Goal: Ask a question: Seek information or help from site administrators or community

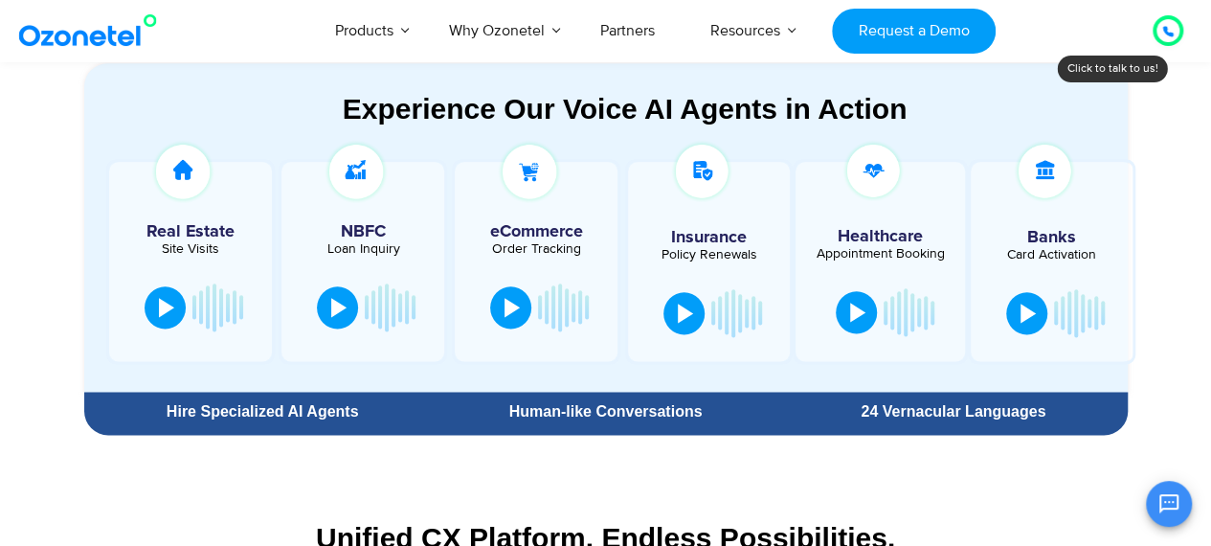
scroll to position [1053, 0]
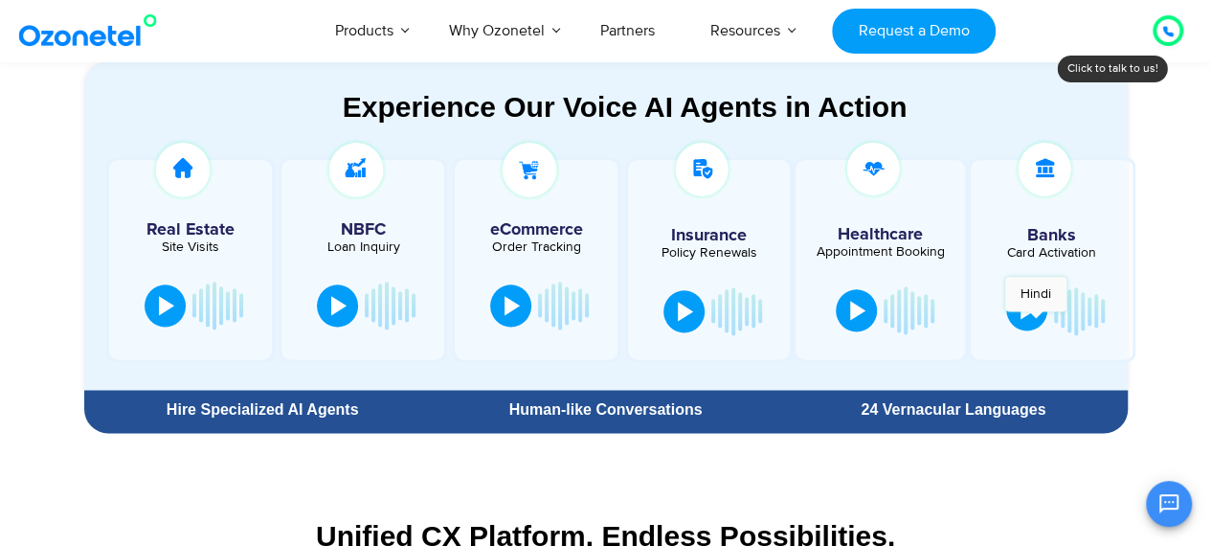
click at [1036, 321] on button at bounding box center [1026, 309] width 41 height 42
click at [1036, 321] on button at bounding box center [1027, 309] width 38 height 42
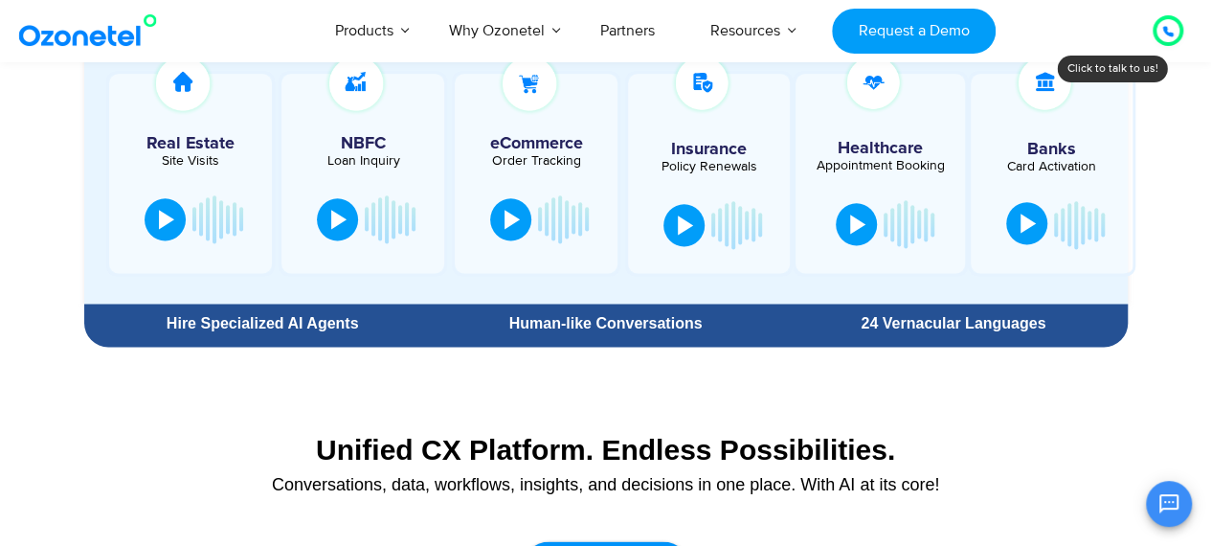
scroll to position [1149, 0]
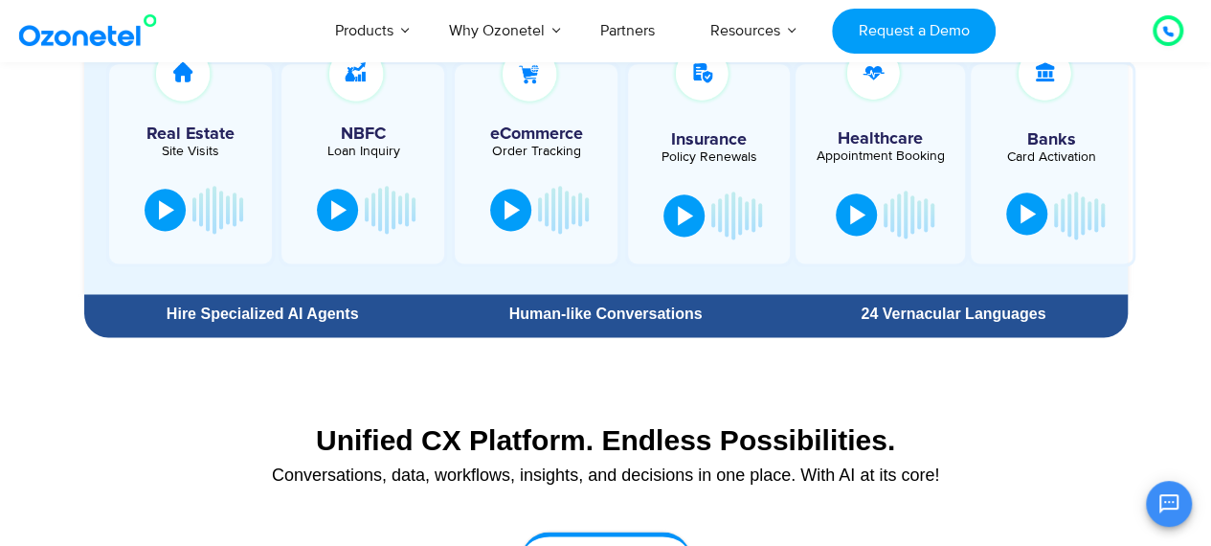
click at [1026, 221] on div at bounding box center [1028, 213] width 15 height 19
click at [1025, 220] on div at bounding box center [1027, 213] width 15 height 19
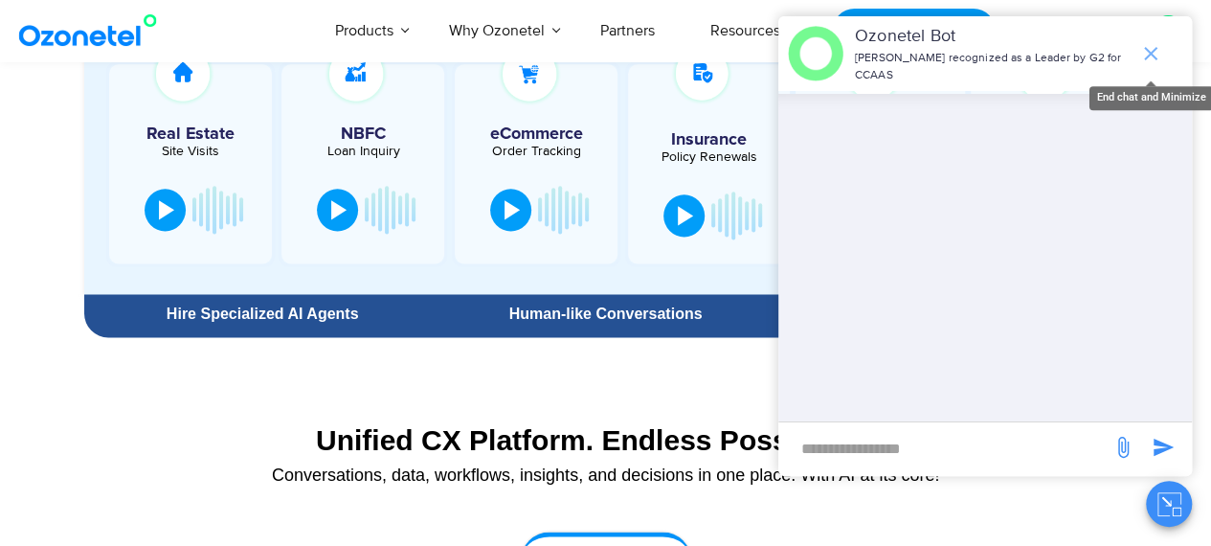
click at [1148, 45] on icon "end chat or minimize" at bounding box center [1150, 53] width 23 height 23
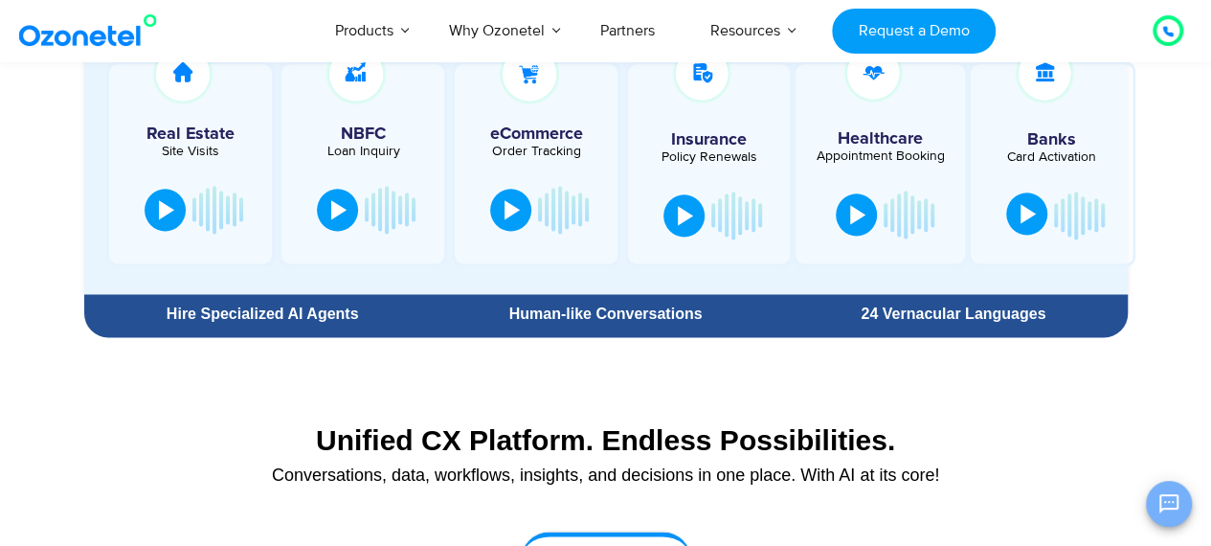
click at [1166, 520] on button "Open chat" at bounding box center [1169, 504] width 46 height 46
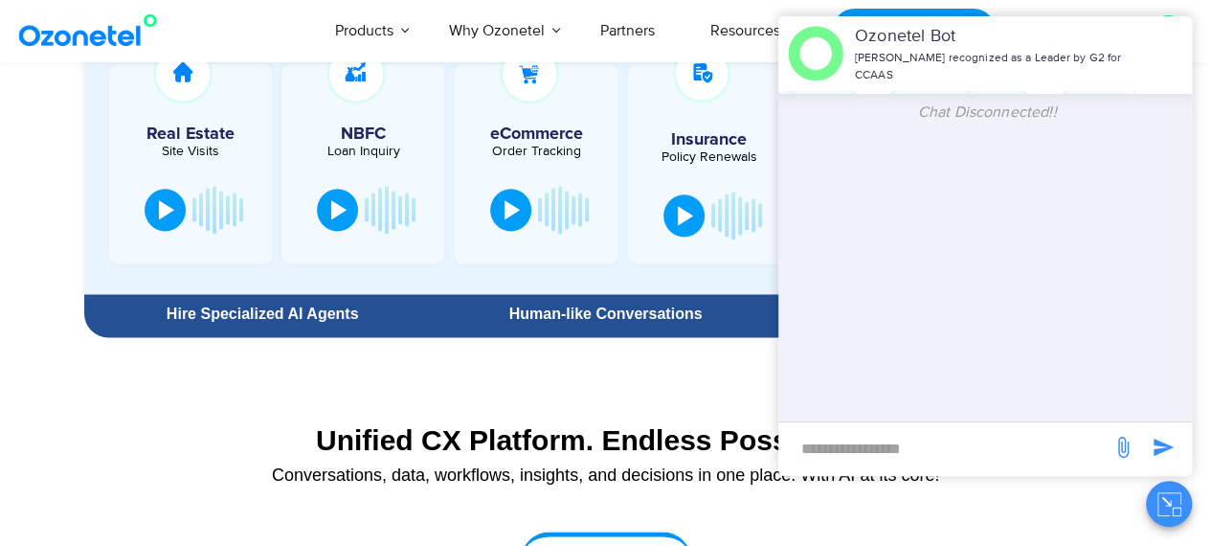
click at [961, 438] on input "new-msg-input" at bounding box center [945, 448] width 314 height 33
type input "***"
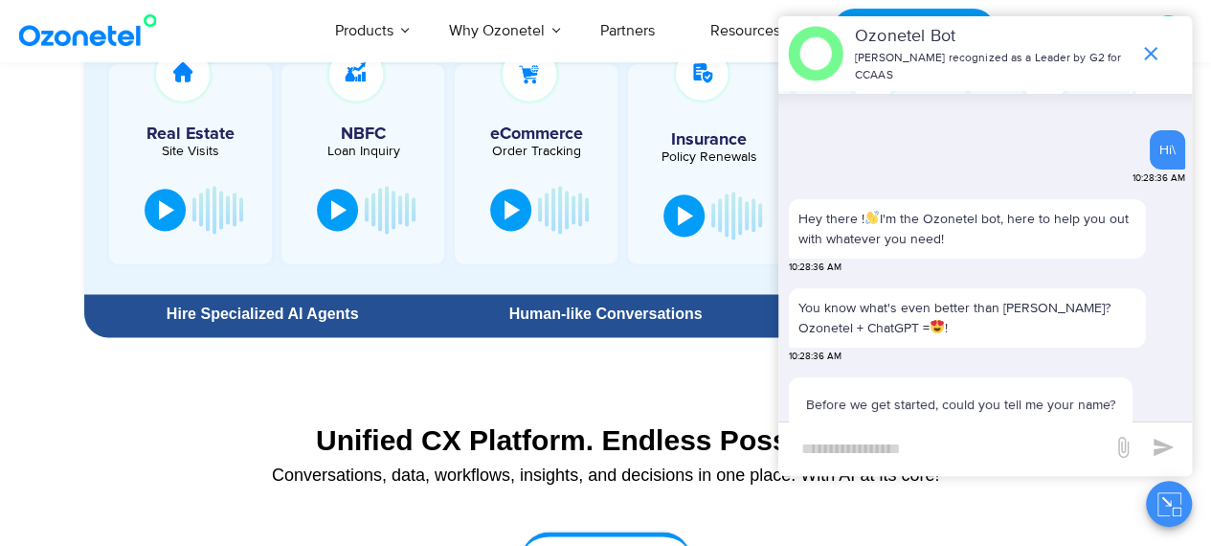
scroll to position [66, 0]
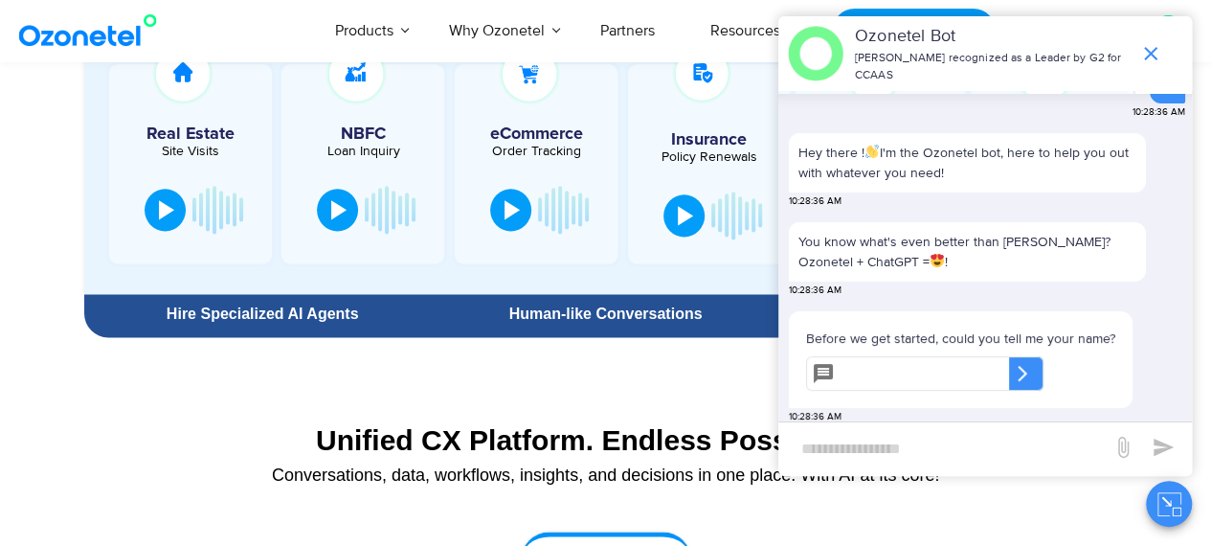
click at [927, 356] on input "text" at bounding box center [926, 373] width 167 height 34
click at [861, 382] on div "Before we get started, could you tell me your name? ​ ​ ​" at bounding box center [961, 360] width 325 height 78
click at [866, 368] on input "text" at bounding box center [926, 373] width 167 height 34
type input "**"
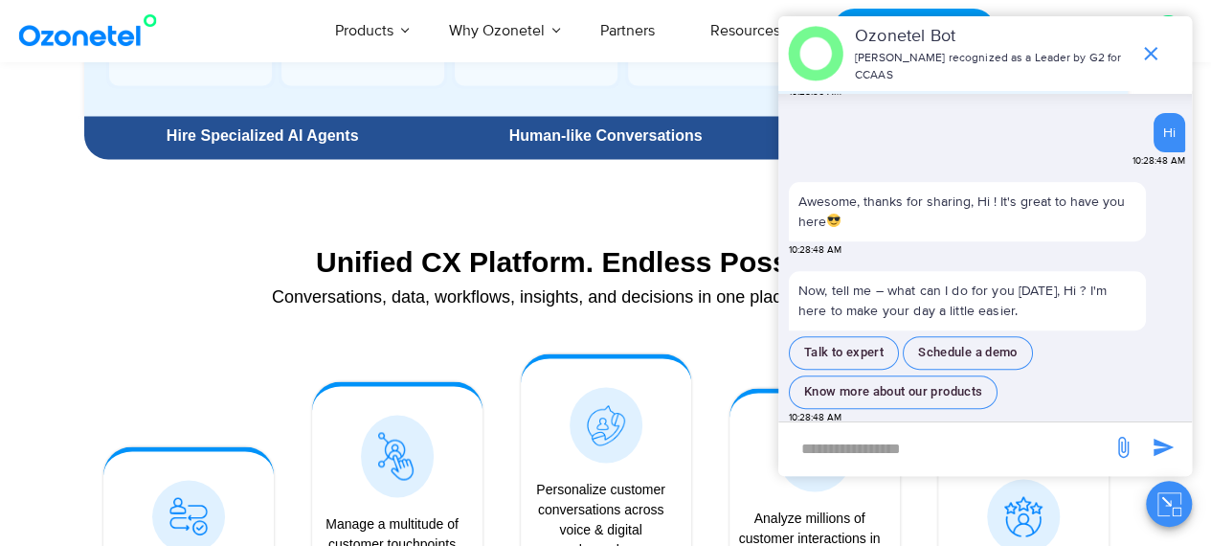
scroll to position [1341, 0]
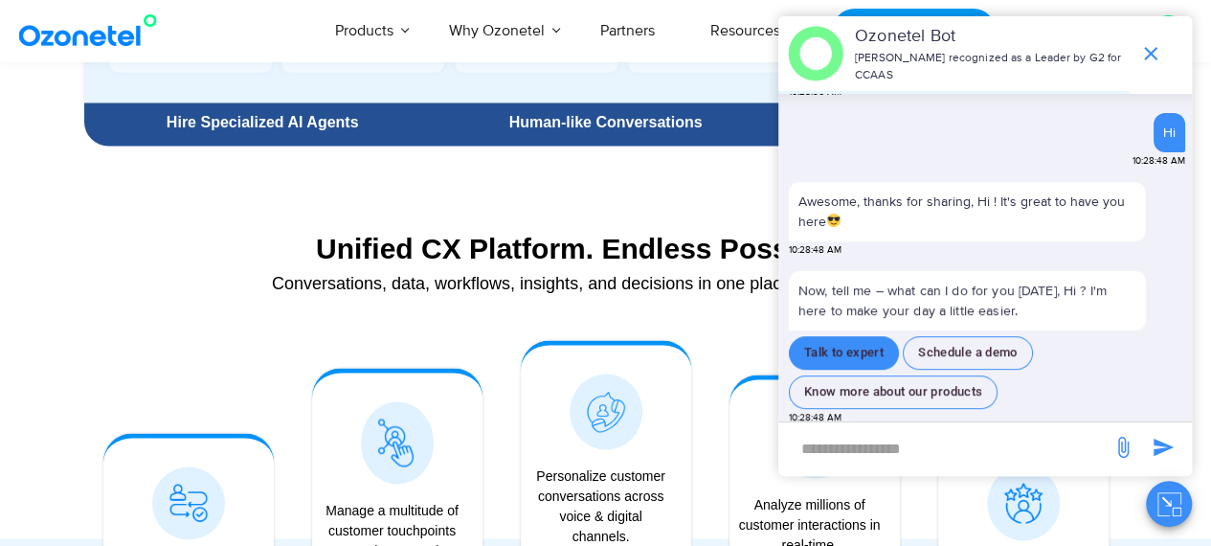
click at [846, 340] on button "Talk to expert" at bounding box center [844, 353] width 110 height 34
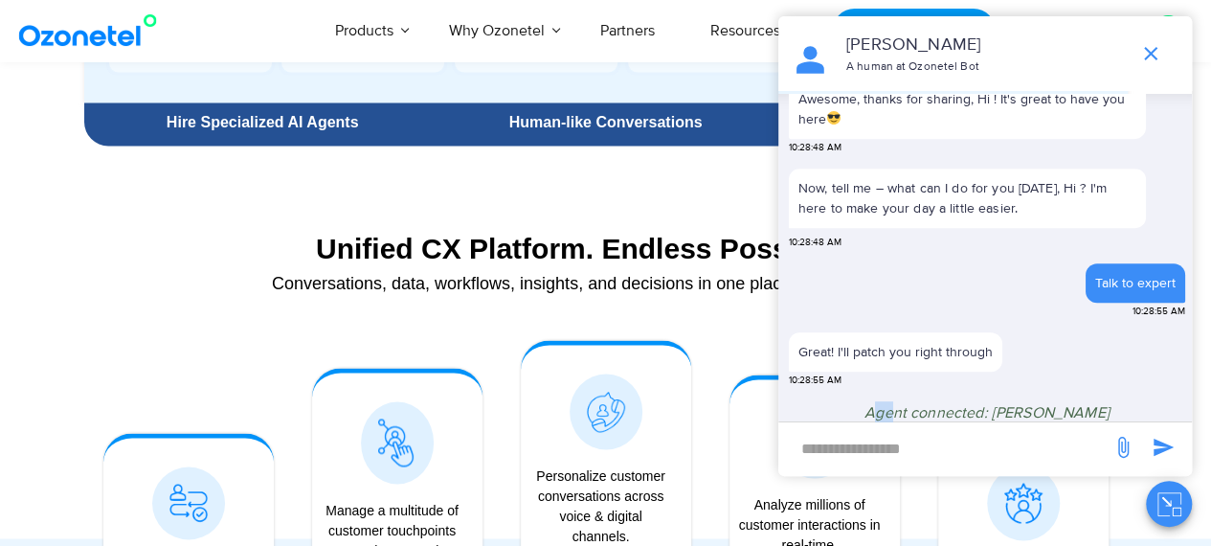
scroll to position [411, 0]
drag, startPoint x: 888, startPoint y: 409, endPoint x: 1058, endPoint y: 407, distance: 170.5
click at [994, 407] on span "Agent connected: [PERSON_NAME]" at bounding box center [987, 411] width 245 height 19
click at [1058, 407] on span "Agent connected: [PERSON_NAME]" at bounding box center [987, 411] width 245 height 19
drag, startPoint x: 1049, startPoint y: 403, endPoint x: 1109, endPoint y: 403, distance: 60.3
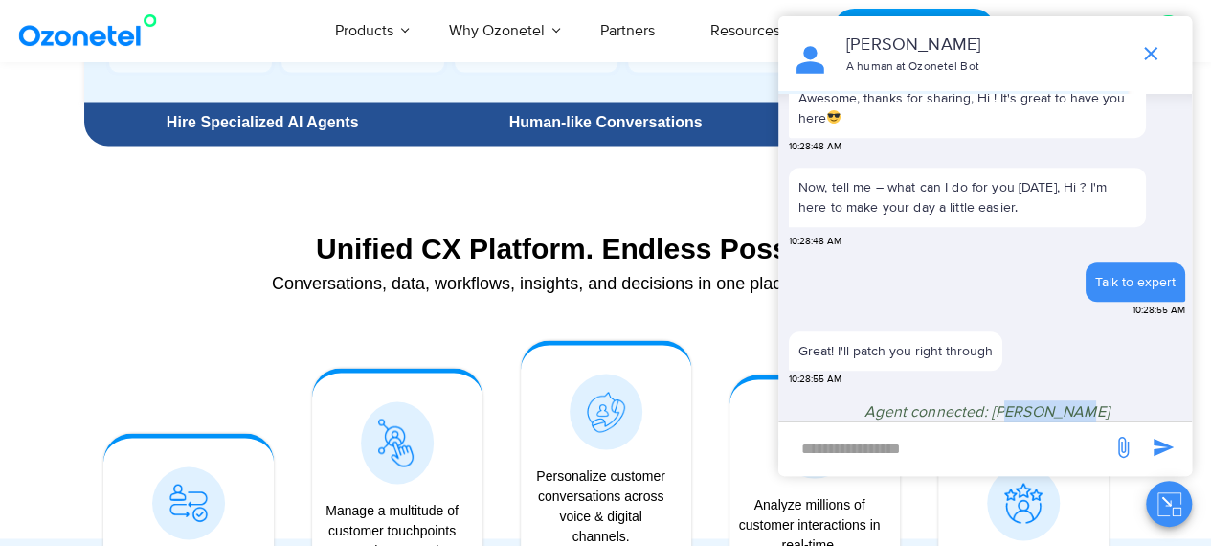
click at [1109, 403] on div "Agent connected: [PERSON_NAME]" at bounding box center [987, 415] width 396 height 30
drag, startPoint x: 864, startPoint y: 403, endPoint x: 1126, endPoint y: 399, distance: 262.4
click at [1126, 400] on div "Agent connected: [PERSON_NAME]" at bounding box center [987, 415] width 396 height 30
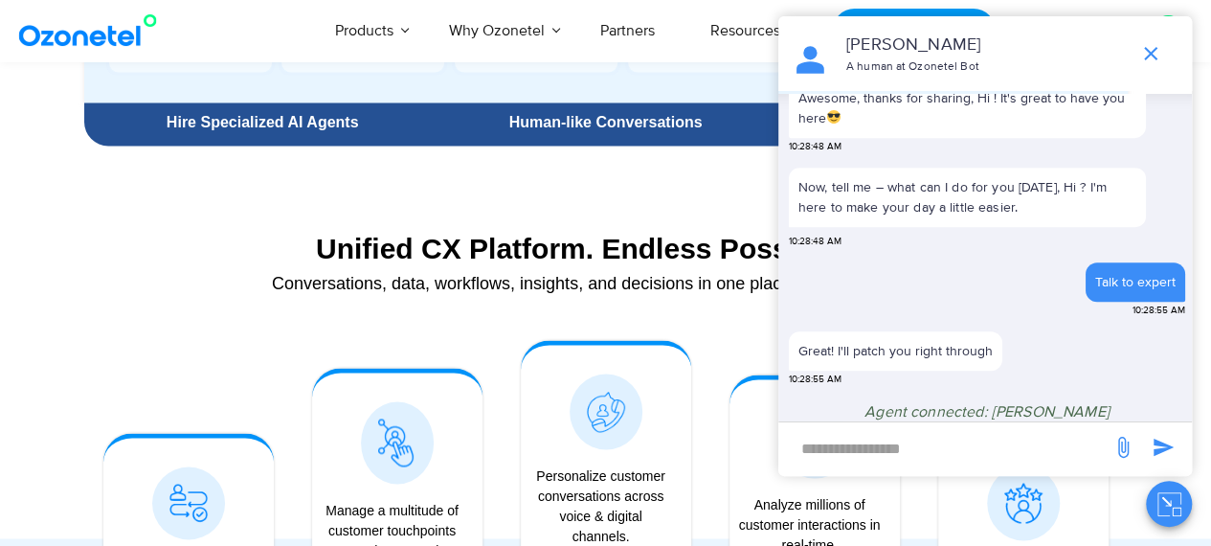
click at [896, 430] on div "​" at bounding box center [945, 444] width 314 height 44
click at [848, 455] on input "new-msg-input" at bounding box center [945, 448] width 314 height 33
click at [844, 452] on input "new-msg-input" at bounding box center [945, 448] width 314 height 33
click at [907, 445] on input "new-msg-input" at bounding box center [945, 448] width 314 height 33
click at [1107, 420] on div "Agent connected: [PERSON_NAME]" at bounding box center [987, 415] width 396 height 30
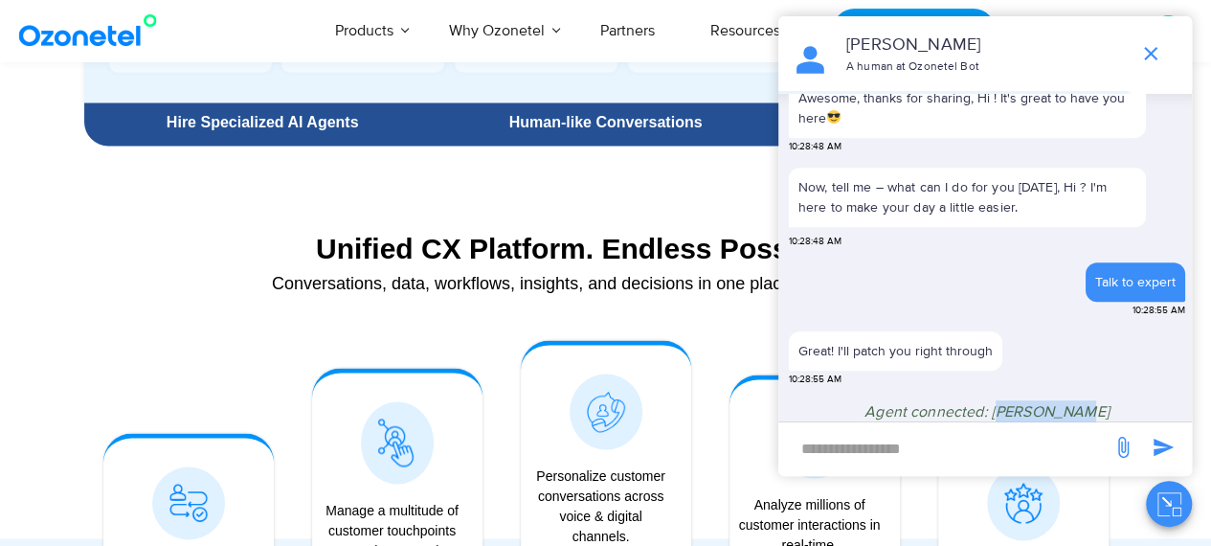
drag, startPoint x: 1073, startPoint y: 399, endPoint x: 1109, endPoint y: 398, distance: 35.4
click at [1103, 400] on div "Agent connected: [PERSON_NAME]" at bounding box center [987, 415] width 396 height 30
click at [1109, 400] on div "Agent connected: [PERSON_NAME]" at bounding box center [987, 415] width 396 height 30
drag, startPoint x: 1002, startPoint y: 402, endPoint x: 1115, endPoint y: 400, distance: 113.0
click at [1115, 400] on div "Agent connected: [PERSON_NAME]" at bounding box center [987, 415] width 396 height 30
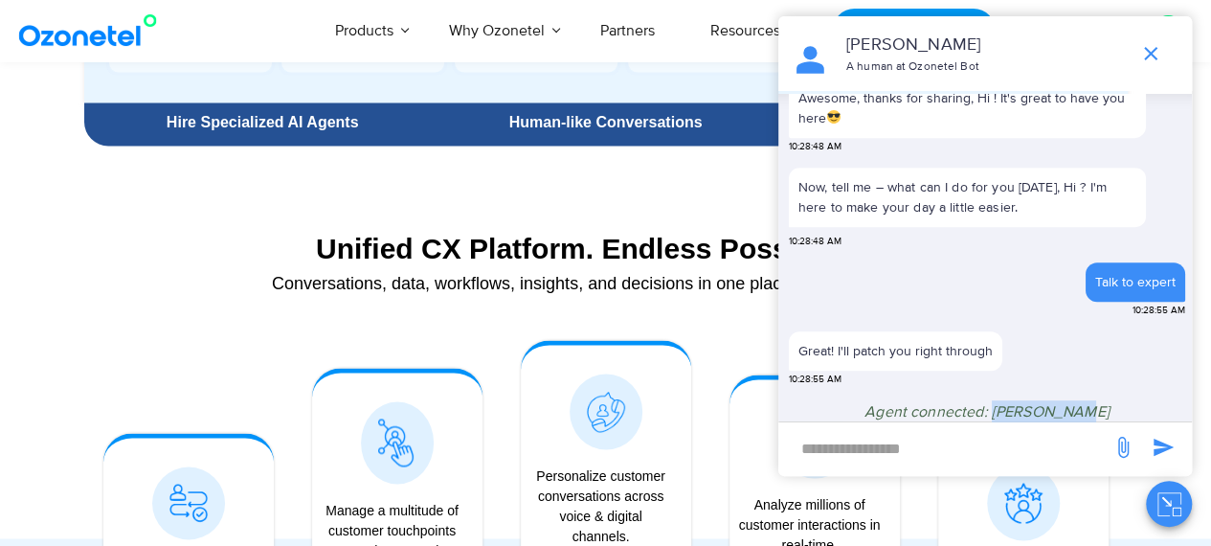
click at [1115, 400] on div "Agent connected: [PERSON_NAME]" at bounding box center [987, 415] width 396 height 30
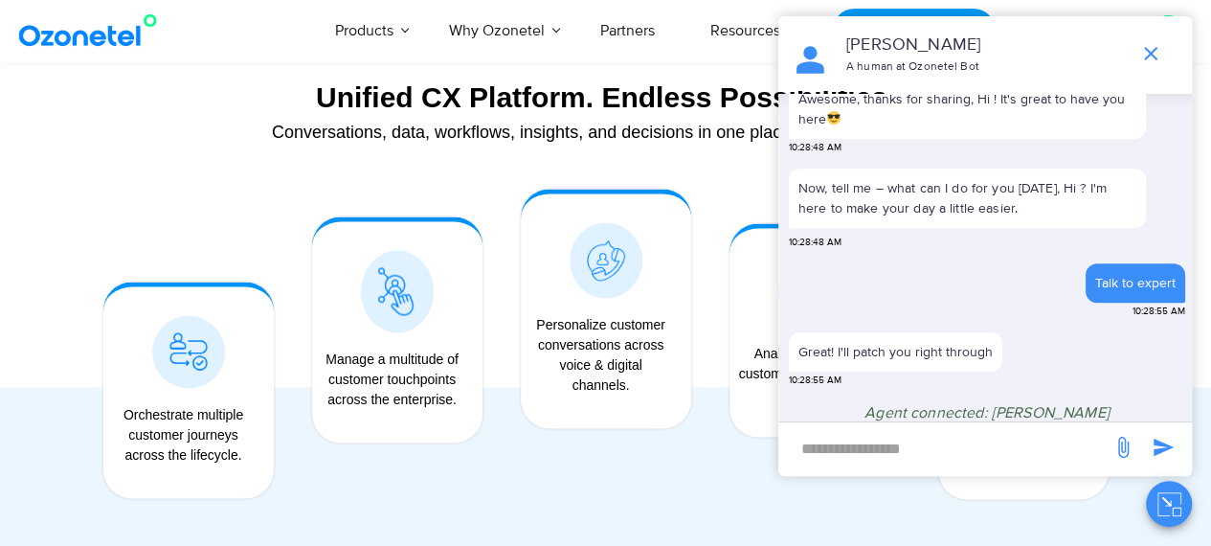
scroll to position [1628, 0]
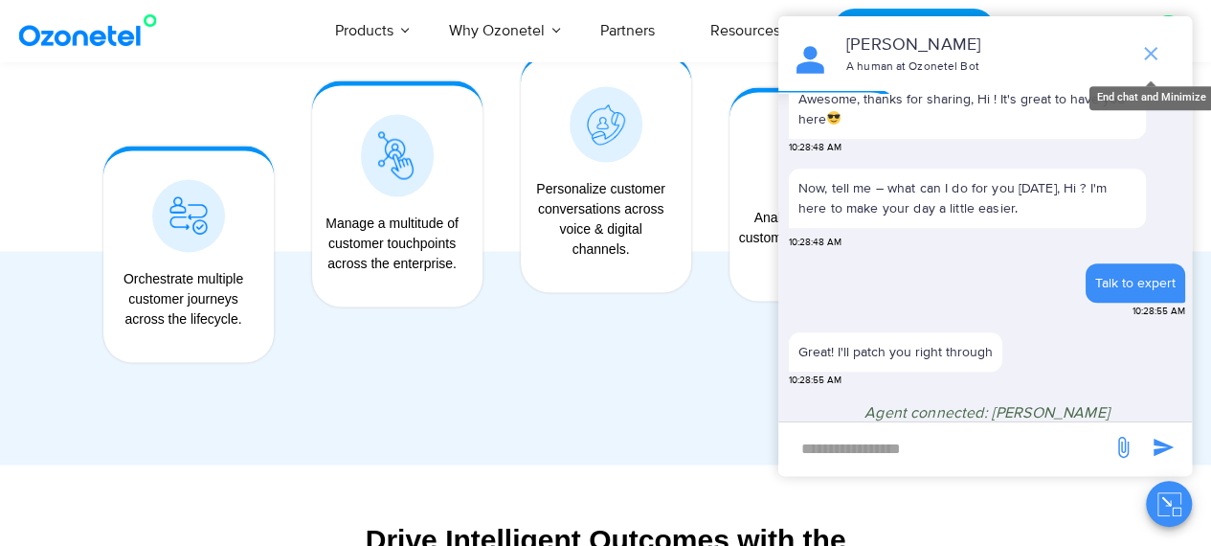
click at [1153, 42] on icon "end chat or minimize" at bounding box center [1150, 53] width 23 height 23
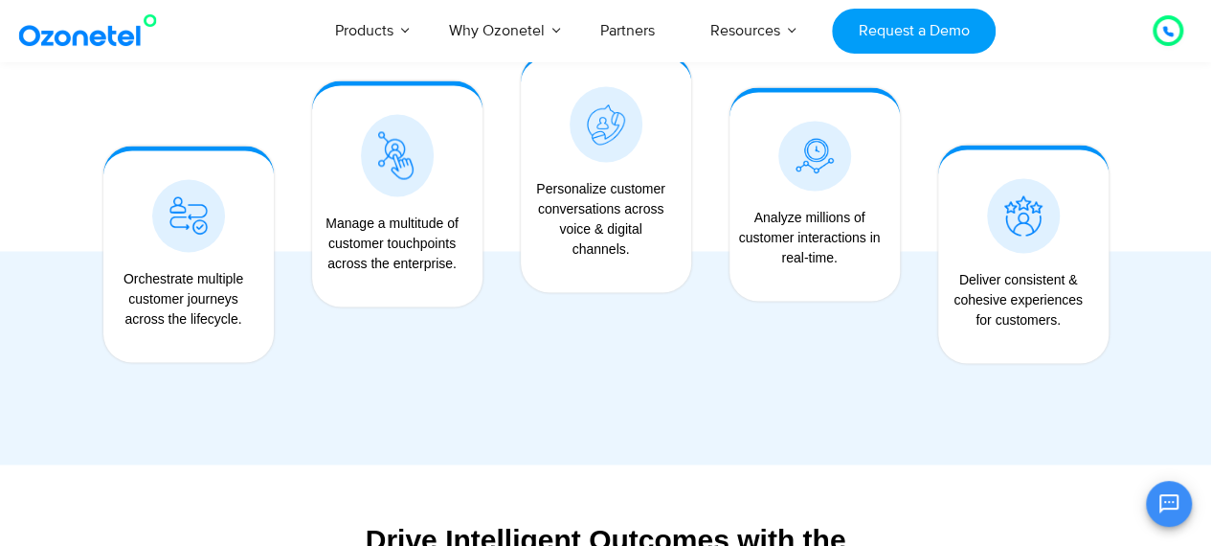
scroll to position [447, 0]
click at [1162, 26] on icon at bounding box center [1167, 31] width 11 height 11
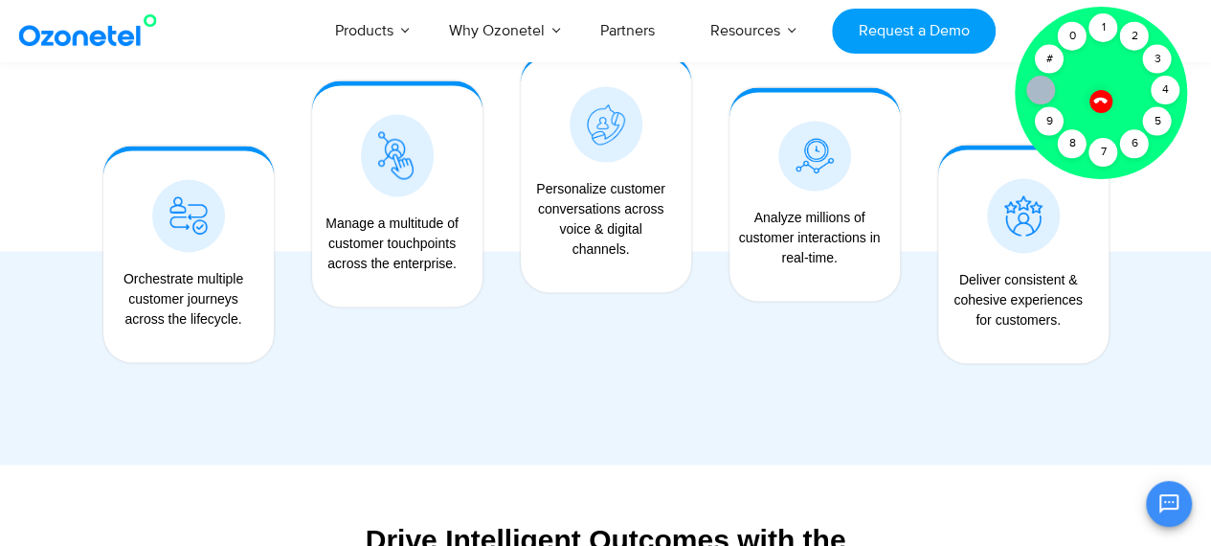
click at [1150, 57] on div "3" at bounding box center [1157, 59] width 29 height 29
click at [1172, 104] on div at bounding box center [1101, 93] width 172 height 172
click at [1164, 95] on div "4" at bounding box center [1165, 90] width 29 height 29
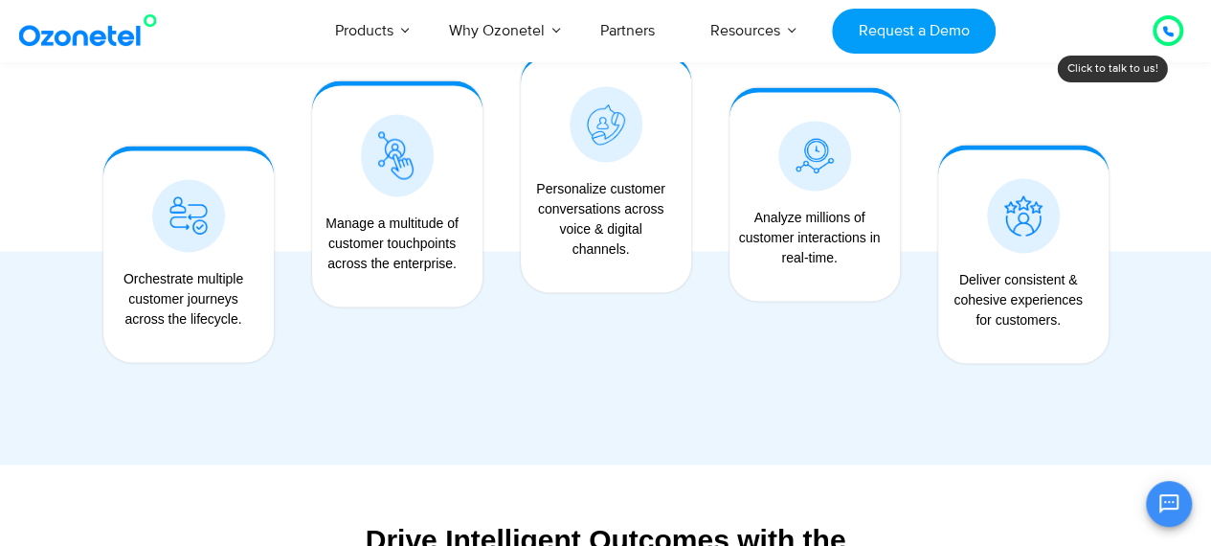
click at [1157, 121] on div at bounding box center [605, 166] width 1211 height 597
click at [1174, 23] on div at bounding box center [1168, 30] width 23 height 23
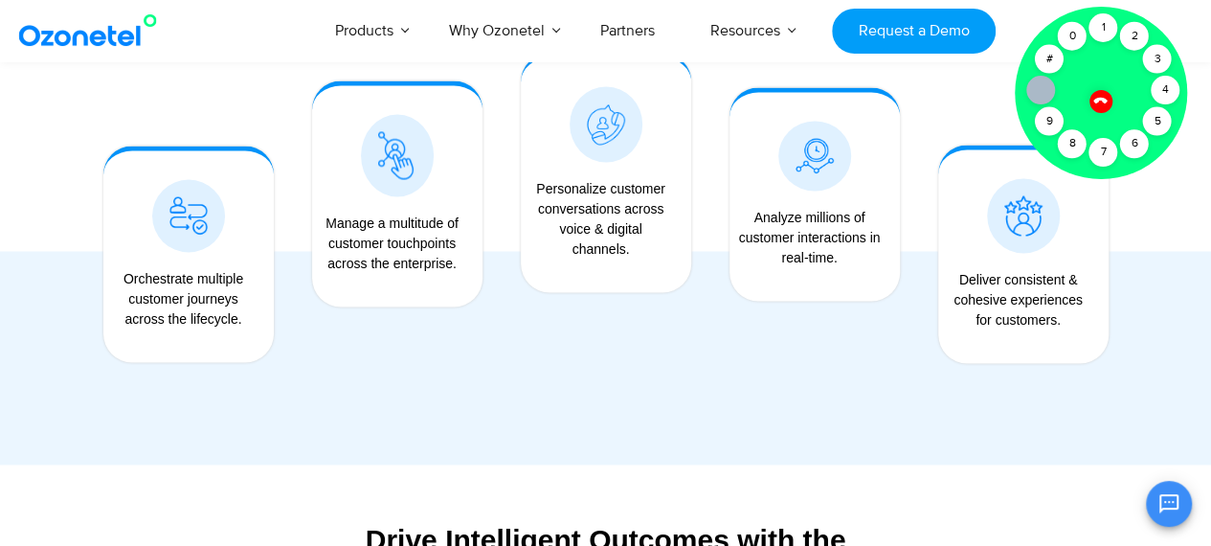
click at [1088, 90] on div at bounding box center [1101, 93] width 172 height 172
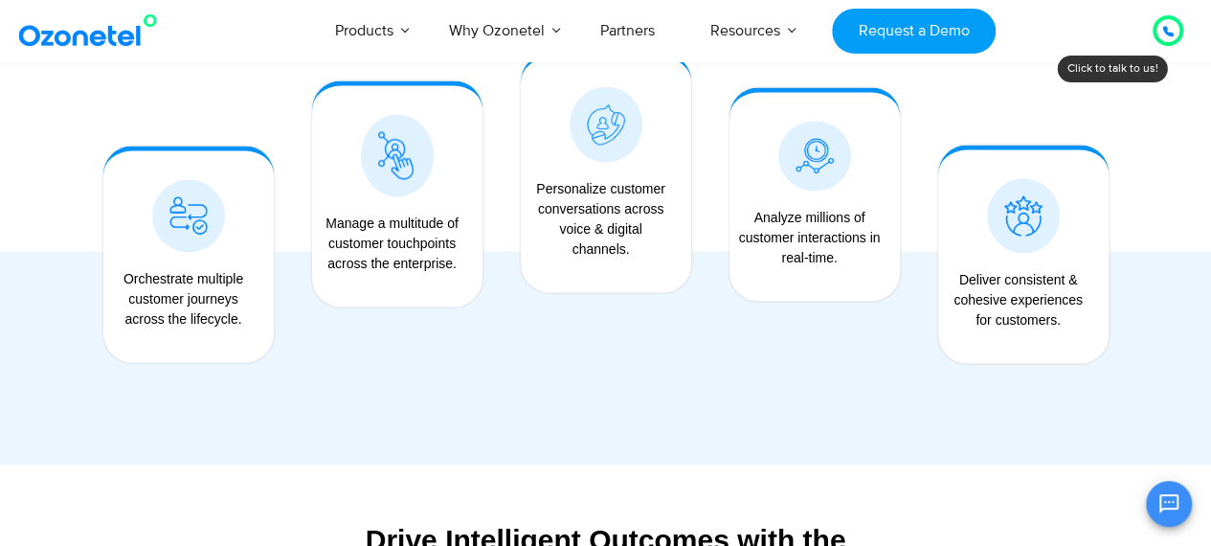
click at [1182, 20] on div at bounding box center [1167, 29] width 37 height 37
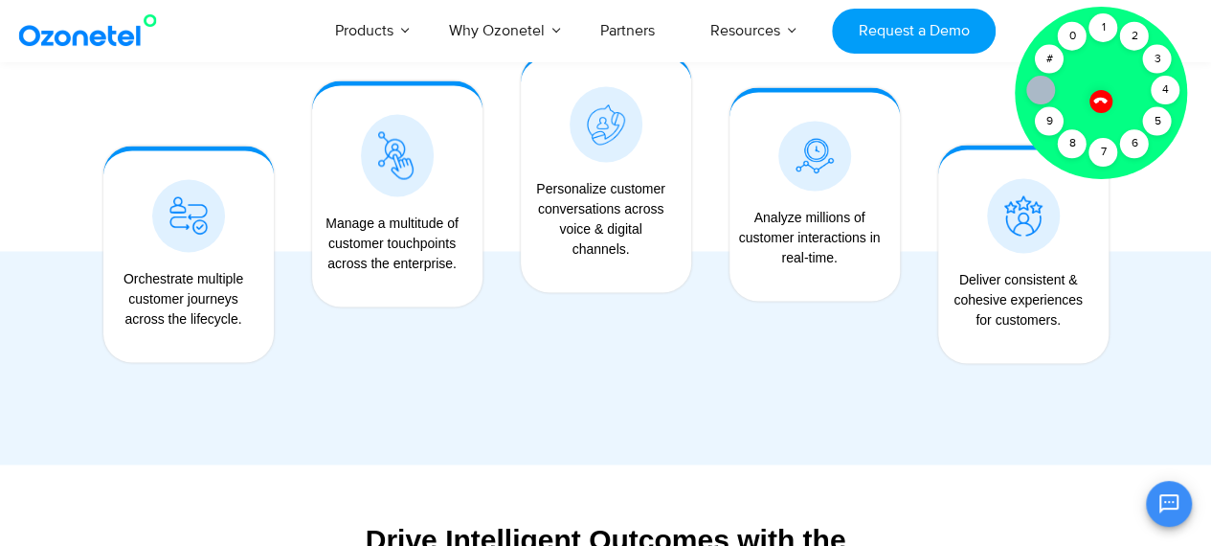
click at [1101, 99] on icon at bounding box center [1100, 100] width 13 height 13
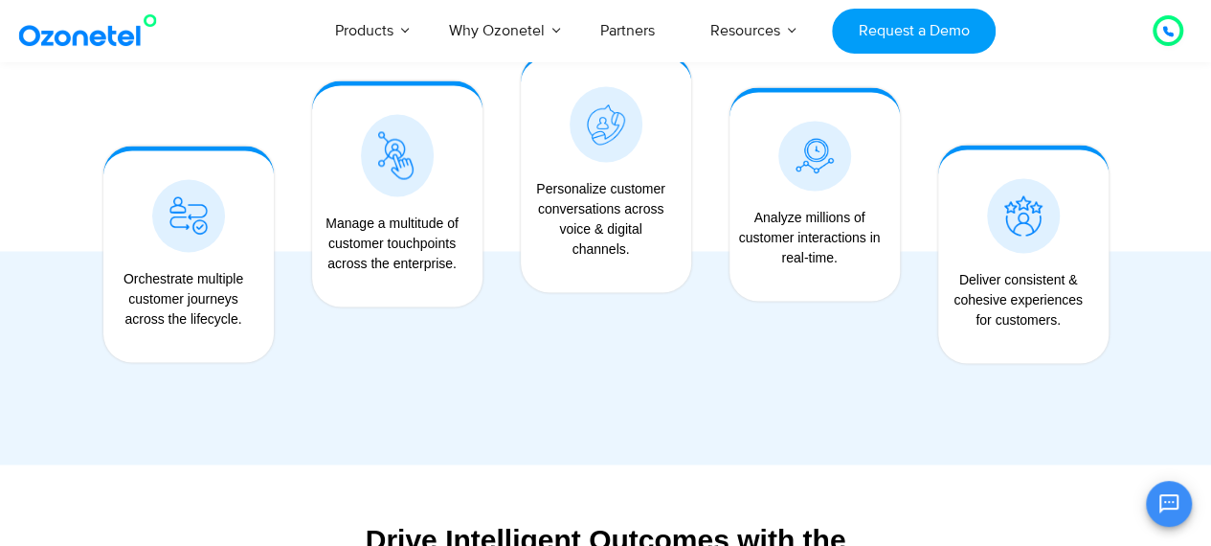
click at [1159, 36] on div at bounding box center [1168, 30] width 23 height 23
click at [1156, 37] on div at bounding box center [1168, 30] width 31 height 31
click at [1161, 85] on div at bounding box center [605, 166] width 1211 height 597
click at [1164, 39] on div at bounding box center [1167, 30] width 11 height 23
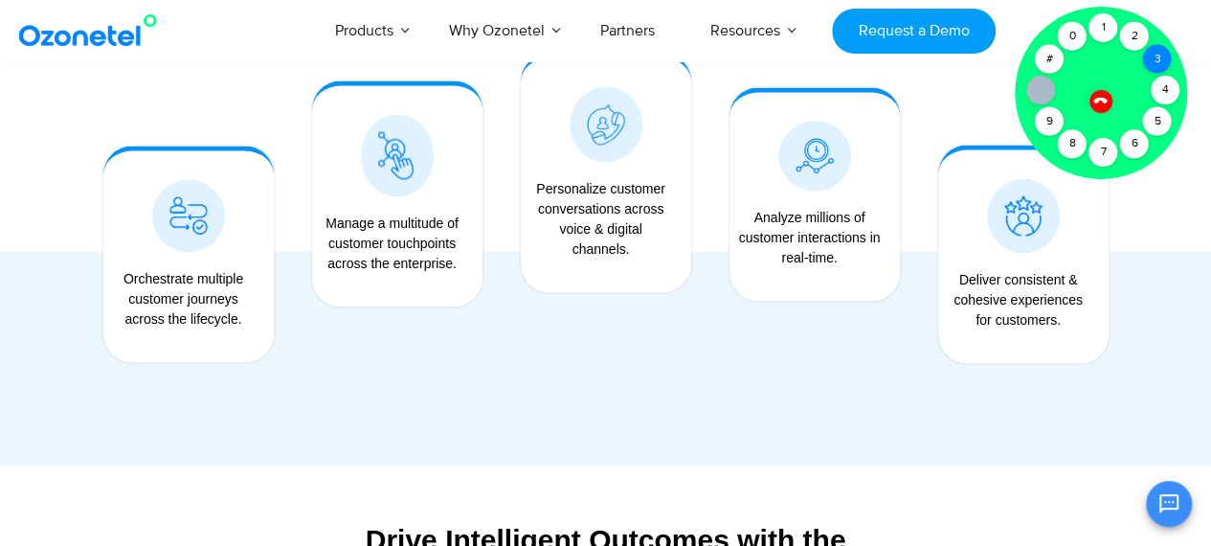
click at [1156, 60] on div at bounding box center [1101, 93] width 172 height 172
click at [1159, 50] on div "3" at bounding box center [1157, 59] width 29 height 29
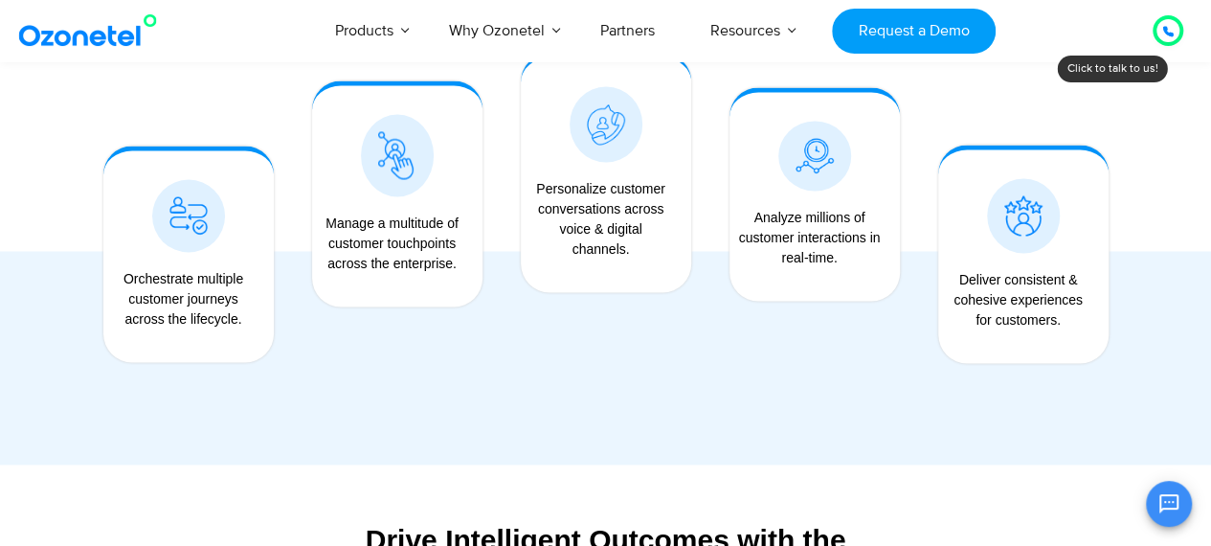
click at [1153, 40] on div at bounding box center [1168, 30] width 31 height 31
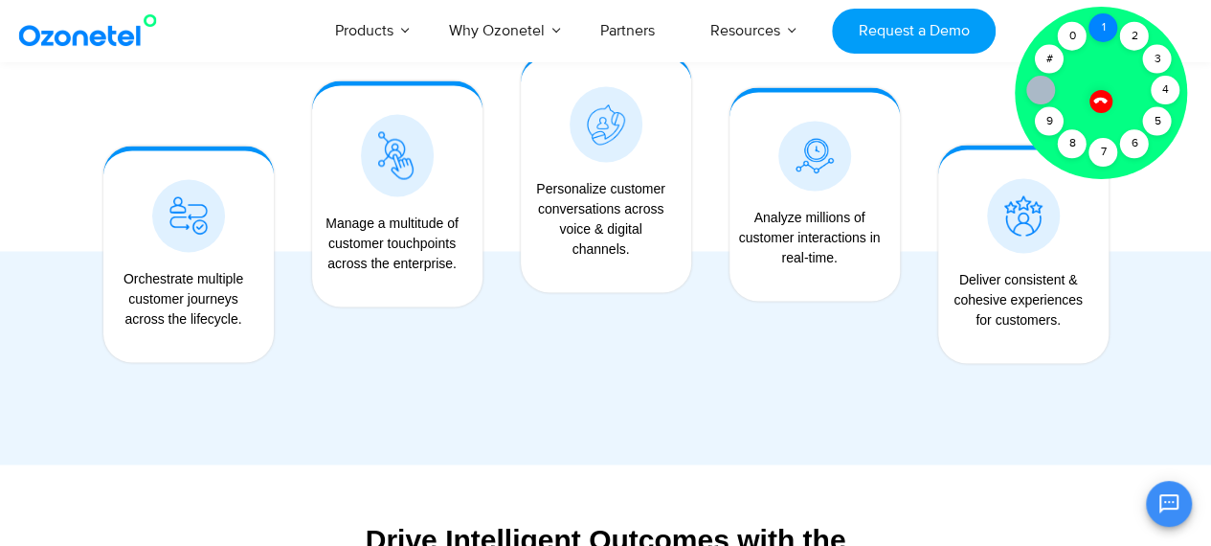
click at [1105, 33] on div "1" at bounding box center [1103, 27] width 29 height 29
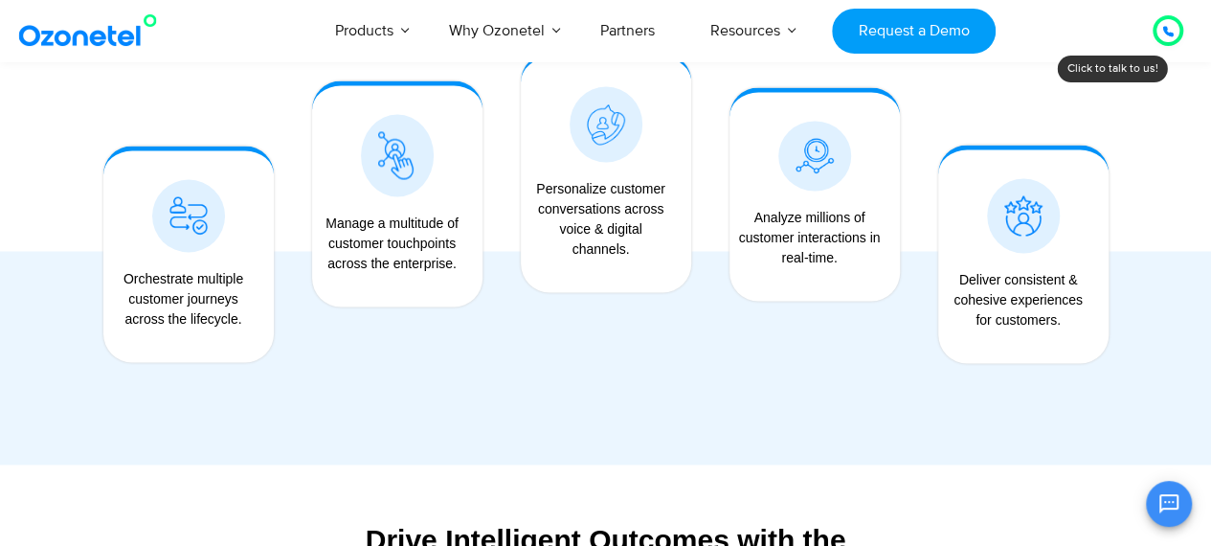
click at [1161, 30] on div at bounding box center [1168, 30] width 23 height 23
click at [1164, 36] on icon at bounding box center [1167, 31] width 11 height 11
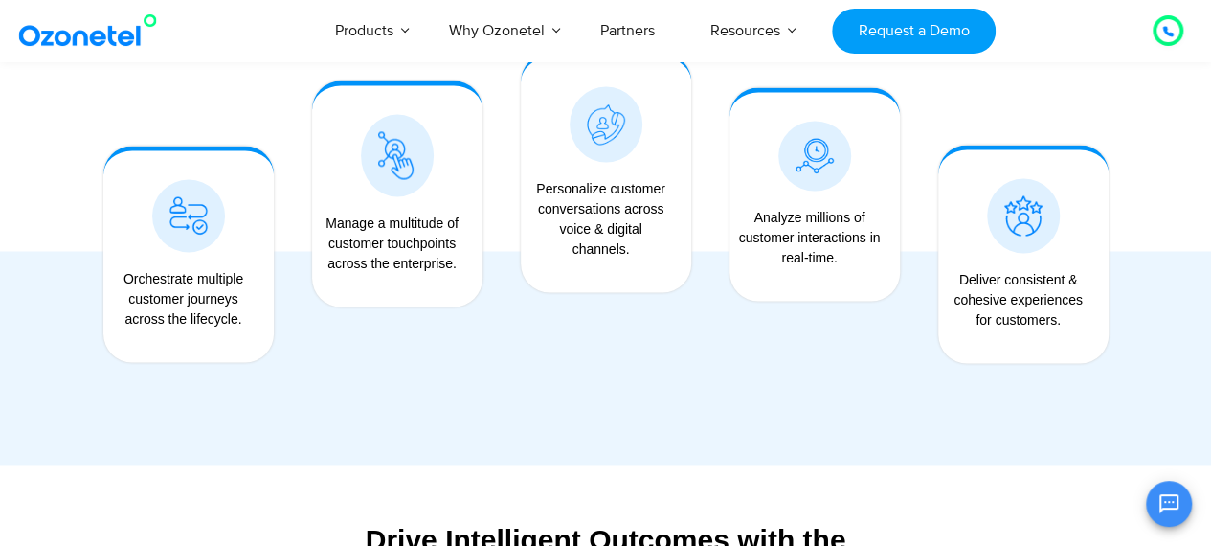
click at [1164, 36] on icon at bounding box center [1167, 31] width 11 height 11
click at [1168, 31] on div "Click to talk to us! Call ended [PHONE_NUMBER]" at bounding box center [1168, 31] width 0 height 0
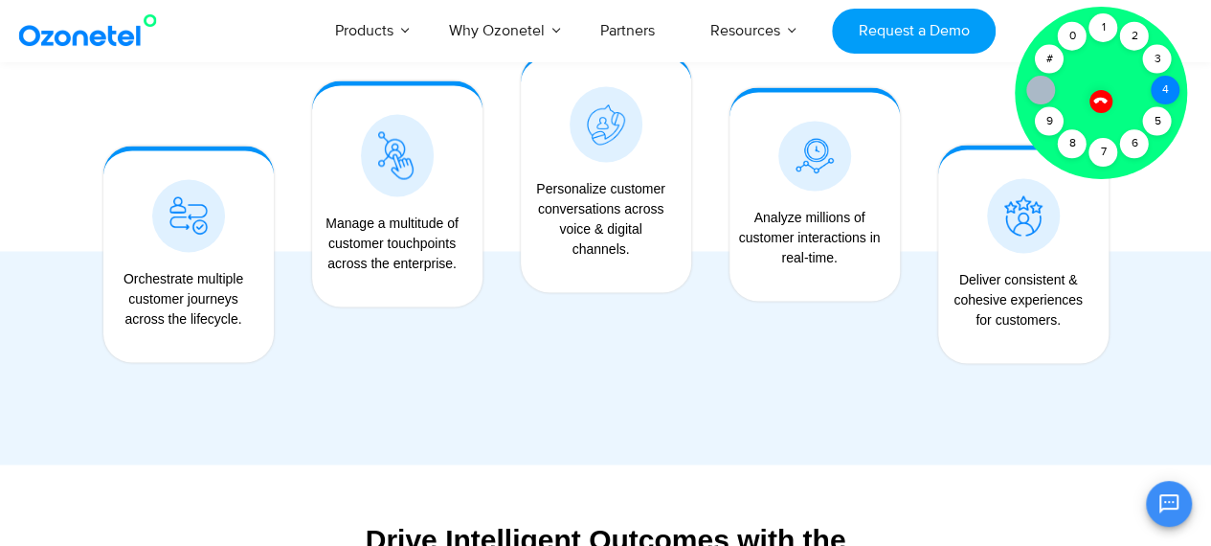
click at [1168, 31] on div "Click to talk to us! Call ended [PHONE_NUMBER]" at bounding box center [1168, 31] width 0 height 0
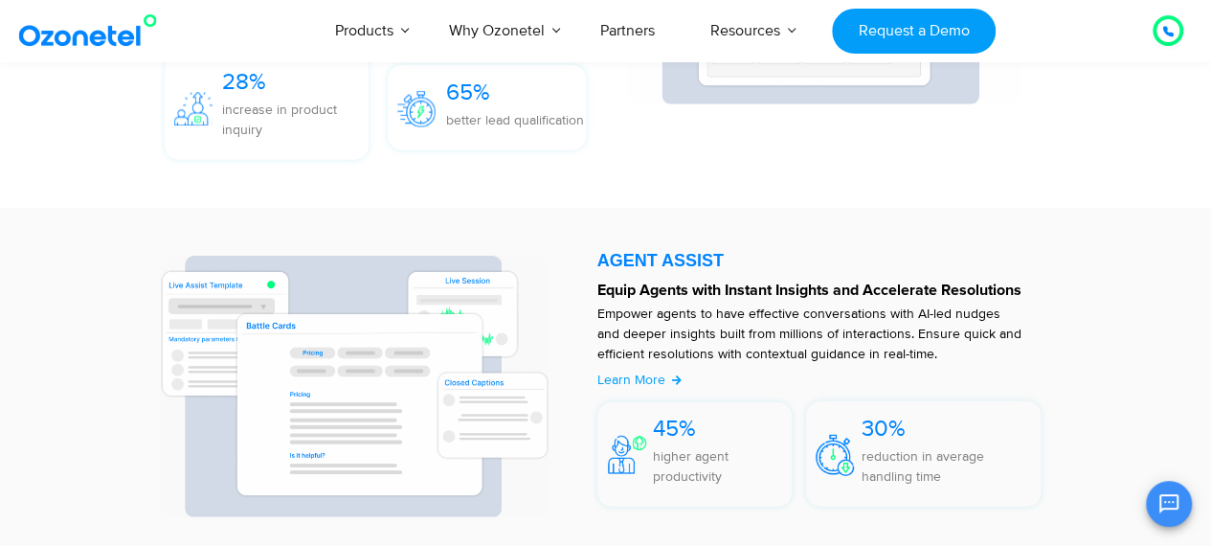
scroll to position [2490, 0]
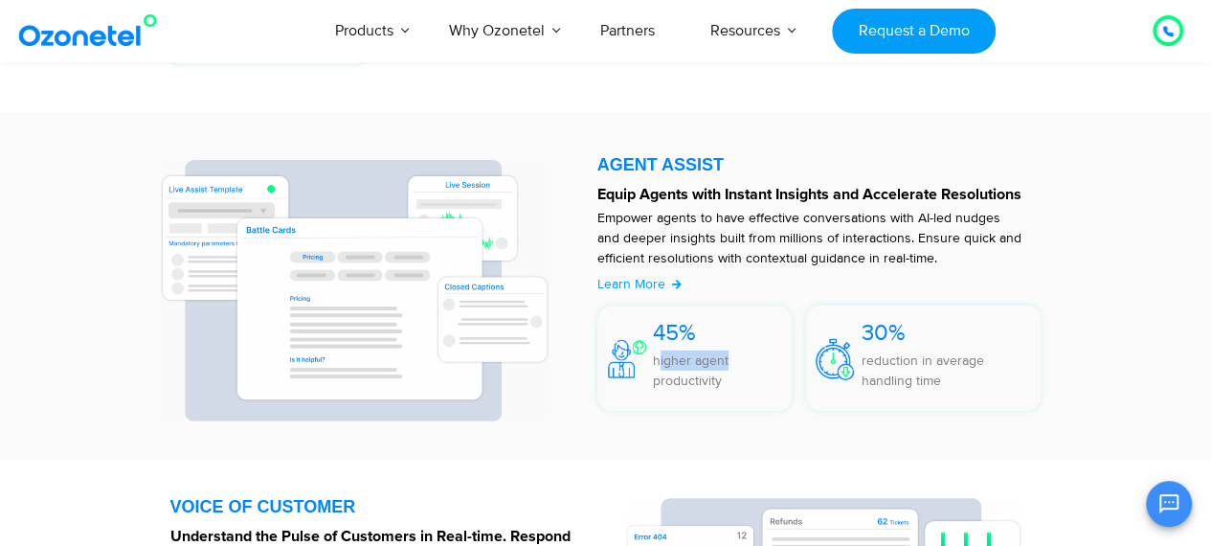
drag, startPoint x: 658, startPoint y: 361, endPoint x: 738, endPoint y: 367, distance: 80.6
click at [738, 367] on p "higher agent productivity" at bounding box center [723, 370] width 140 height 40
click at [737, 371] on p "higher agent productivity" at bounding box center [723, 370] width 140 height 40
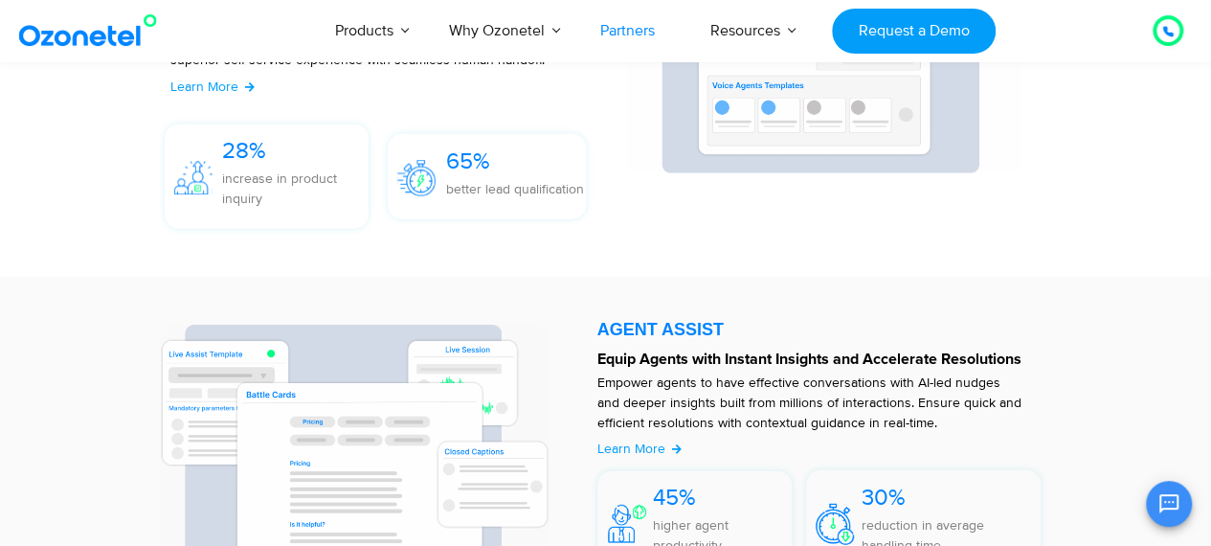
scroll to position [2202, 0]
